Goal: Transaction & Acquisition: Purchase product/service

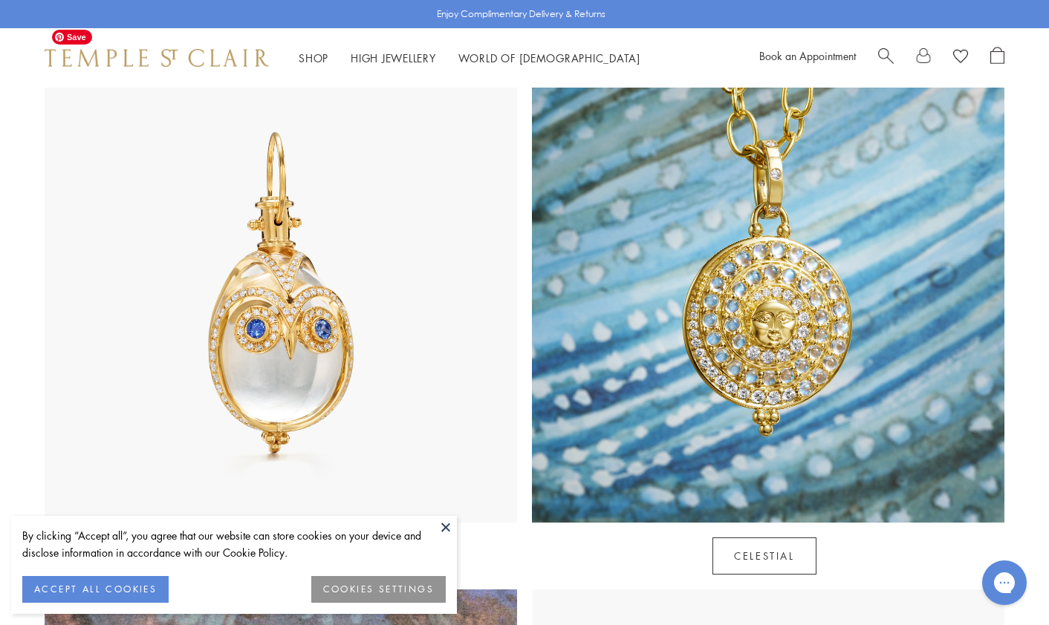
scroll to position [838, 0]
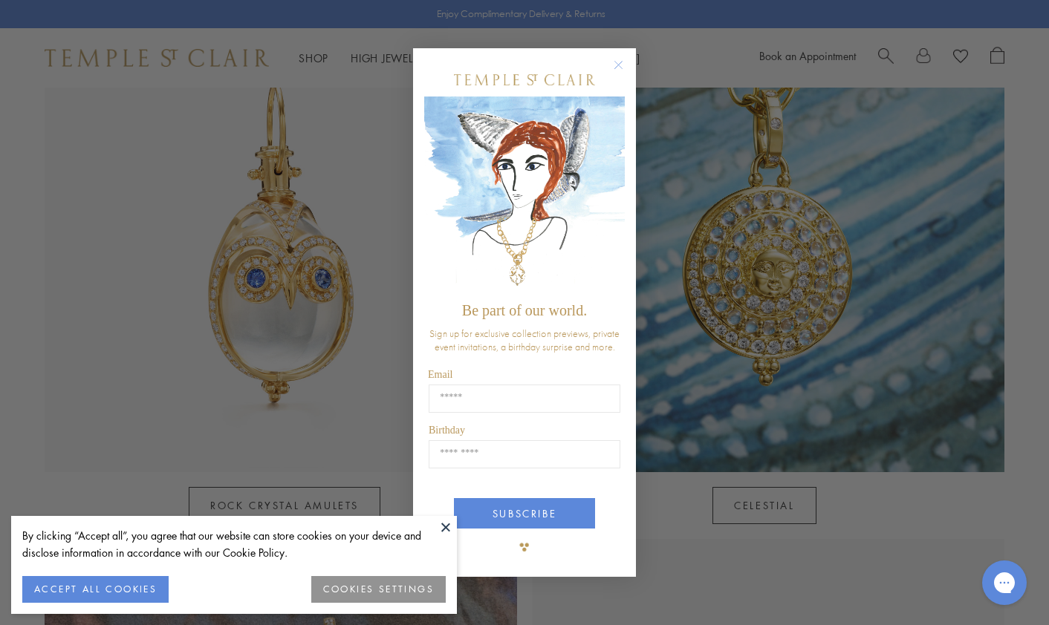
click at [446, 524] on button at bounding box center [445, 527] width 22 height 22
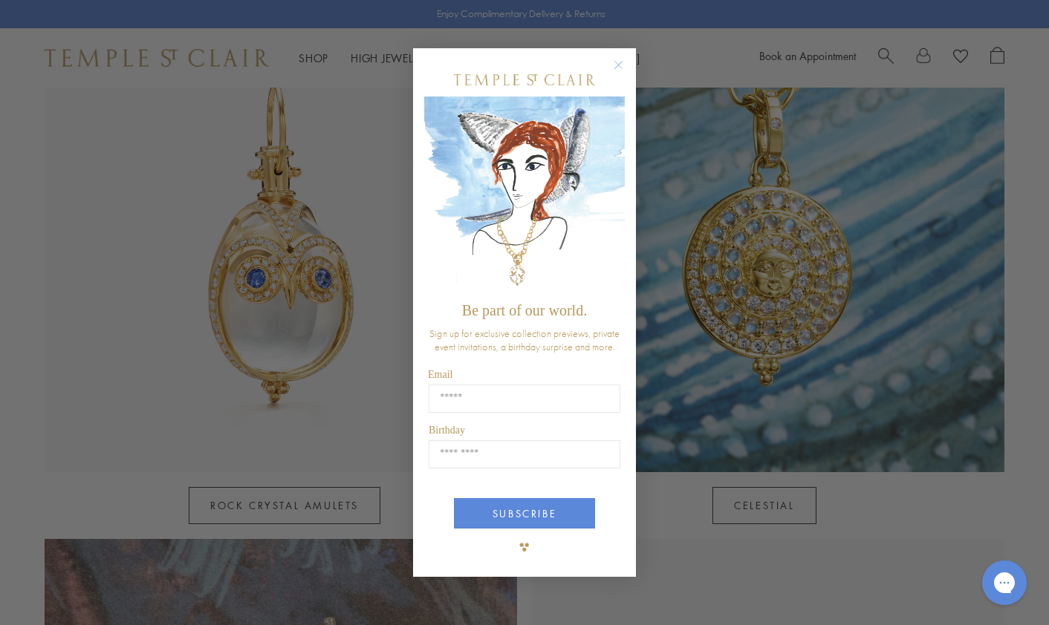
drag, startPoint x: 616, startPoint y: 59, endPoint x: 608, endPoint y: 66, distance: 11.0
click at [616, 59] on circle "Close dialog" at bounding box center [619, 65] width 18 height 18
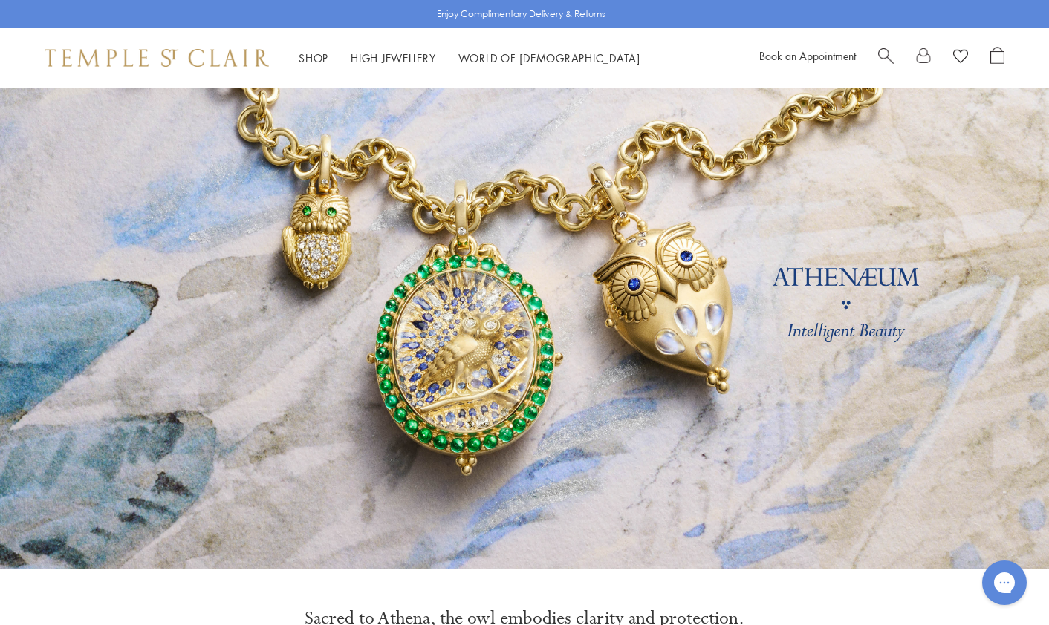
scroll to position [0, 0]
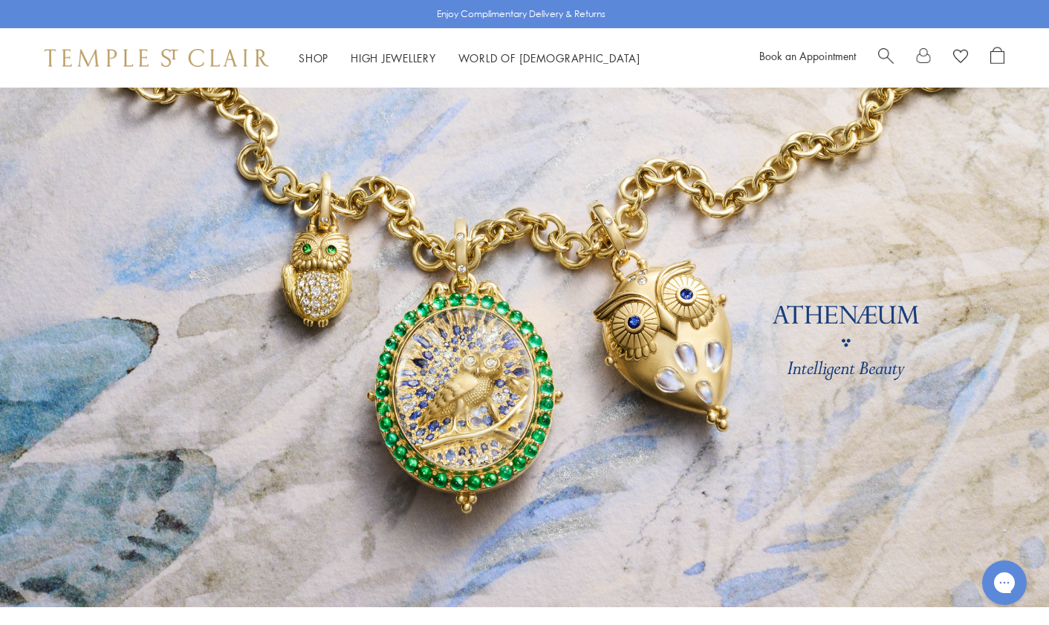
click at [885, 49] on span "Search" at bounding box center [886, 55] width 16 height 16
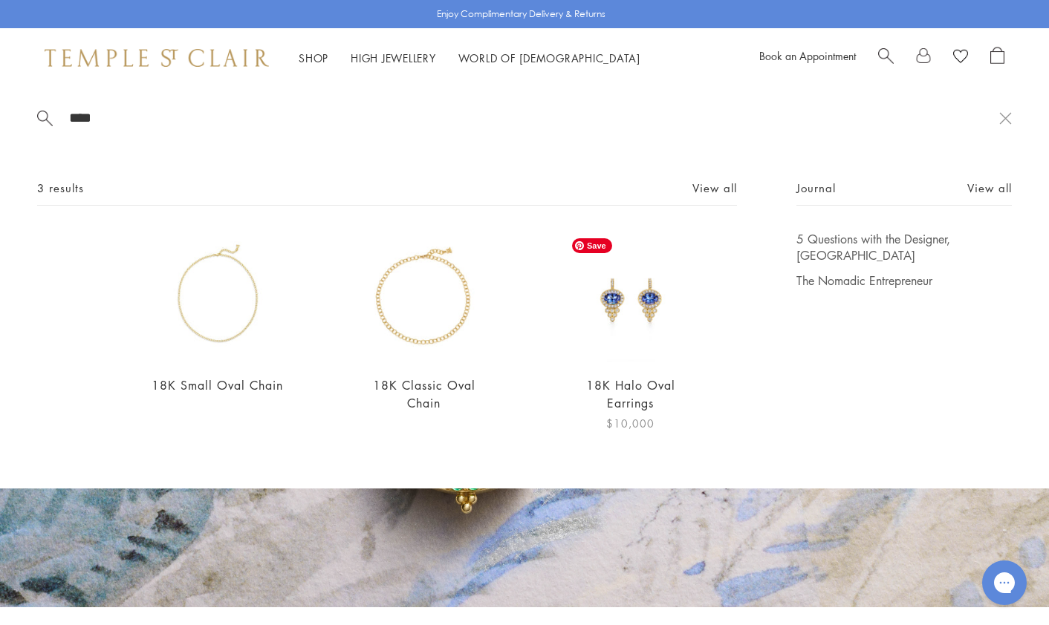
type input "****"
click at [640, 304] on img at bounding box center [630, 297] width 132 height 132
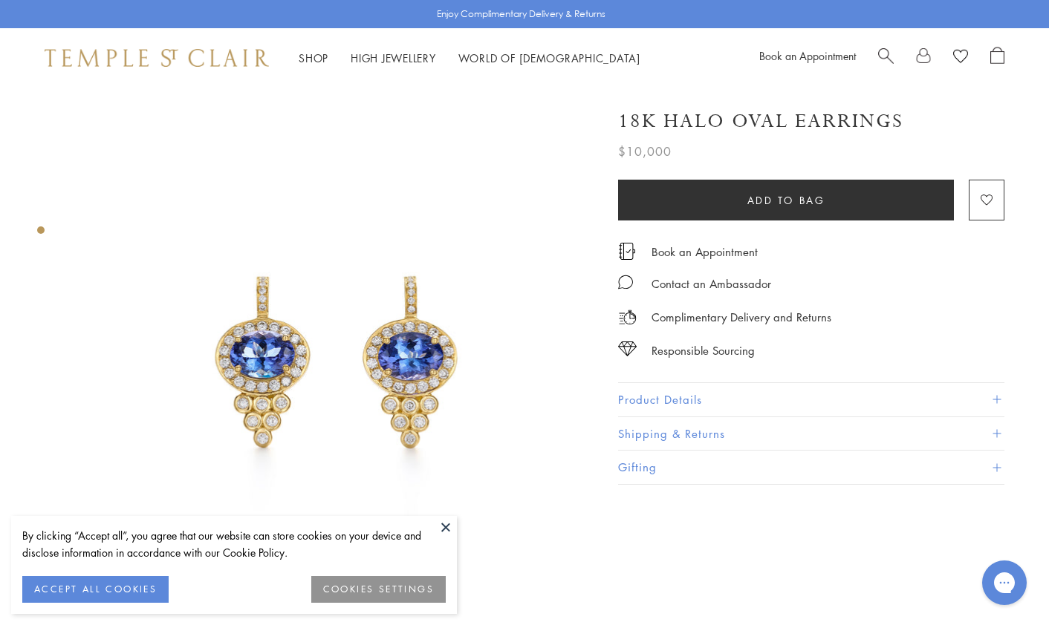
click at [879, 51] on span "Search" at bounding box center [886, 55] width 16 height 16
click at [878, 47] on span "Search" at bounding box center [886, 55] width 16 height 16
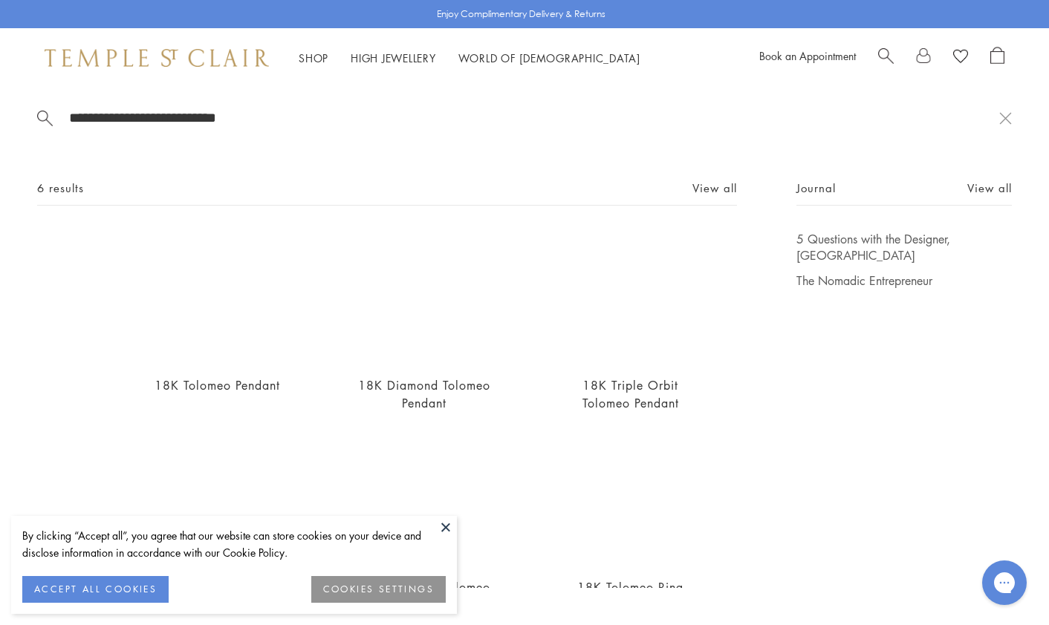
scroll to position [119, 0]
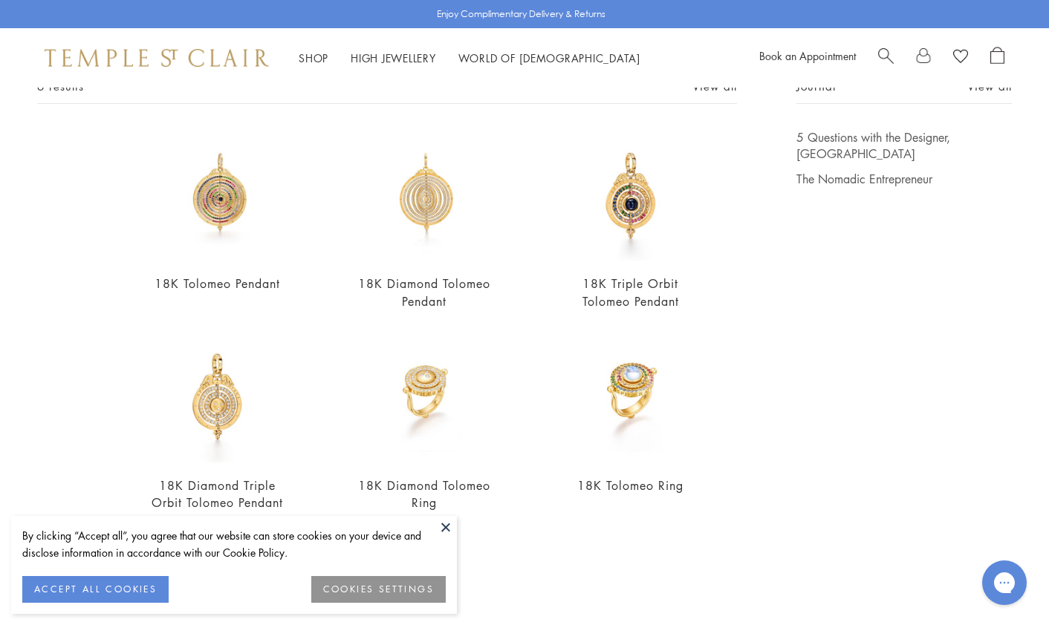
type input "**********"
click at [449, 527] on button at bounding box center [445, 527] width 22 height 22
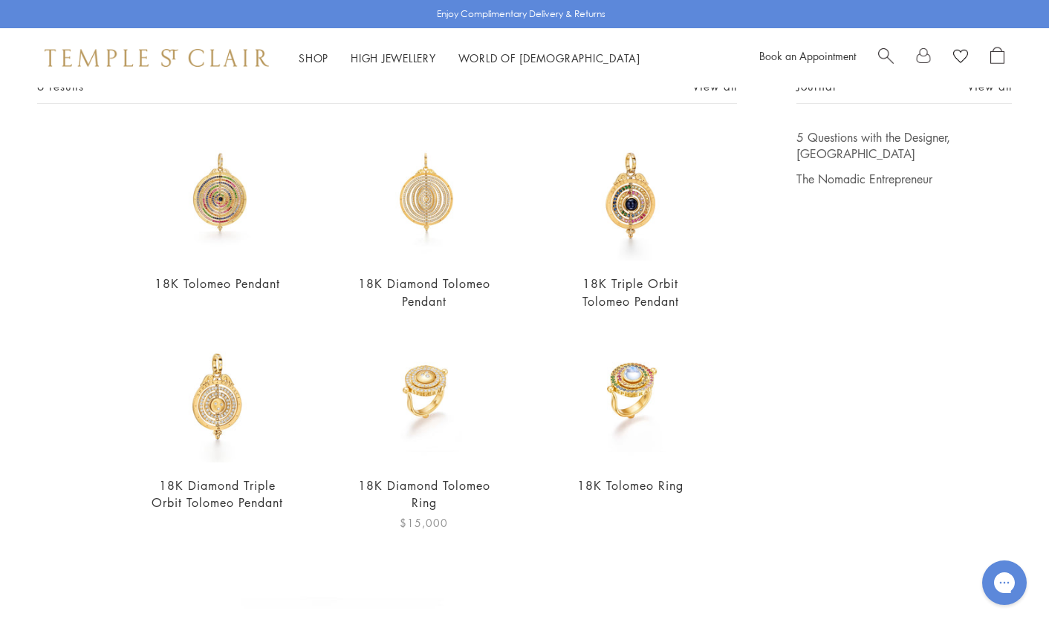
scroll to position [0, 0]
